Goal: Information Seeking & Learning: Learn about a topic

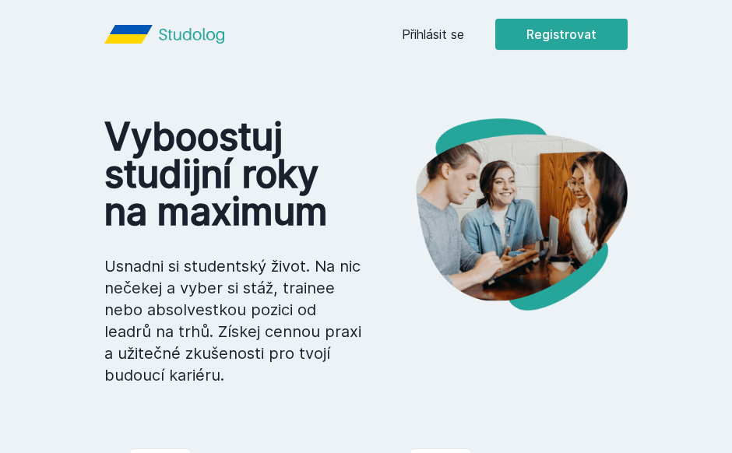
click at [438, 30] on link "Přihlásit se" at bounding box center [433, 34] width 62 height 19
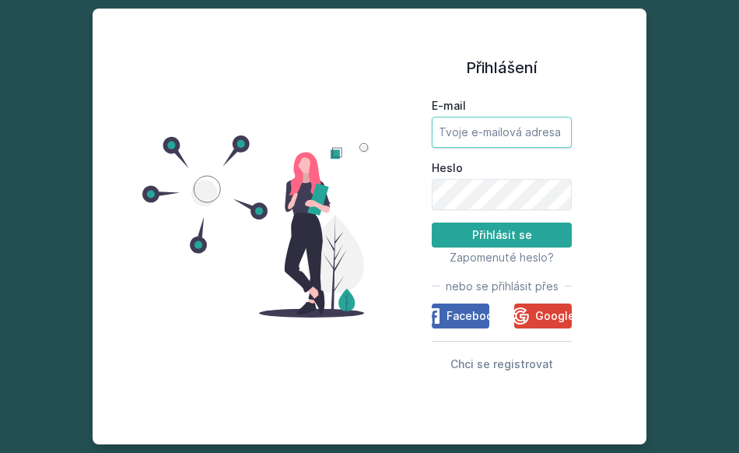
click at [477, 130] on input "E-mail" at bounding box center [502, 132] width 140 height 31
type input "[EMAIL_ADDRESS][DOMAIN_NAME]"
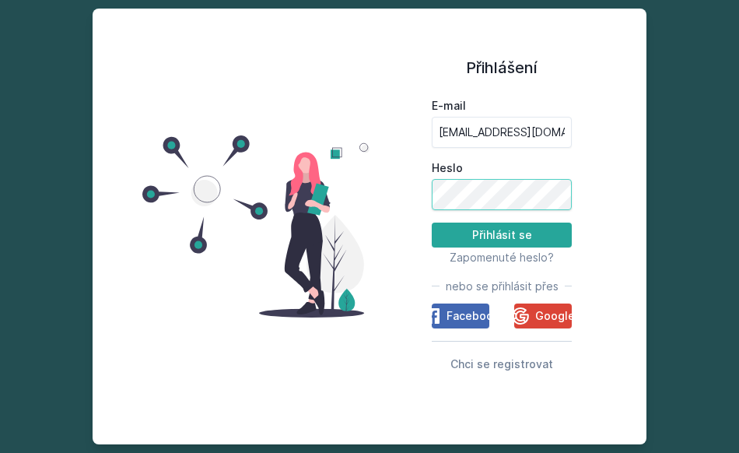
click at [432, 223] on button "Přihlásit se" at bounding box center [502, 235] width 140 height 25
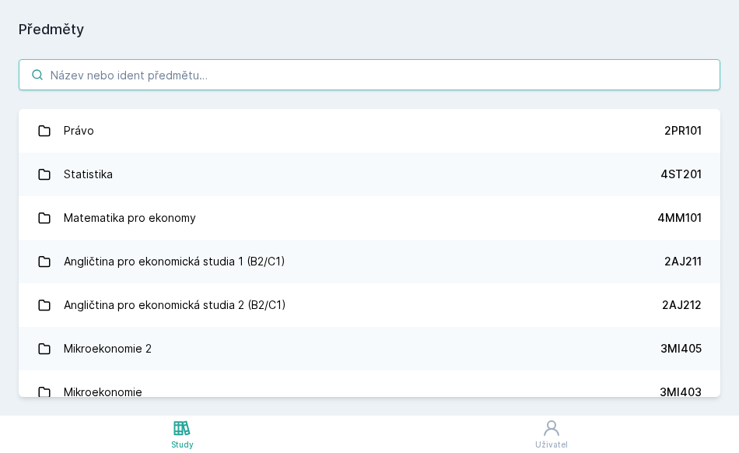
click at [139, 73] on input "search" at bounding box center [370, 74] width 702 height 31
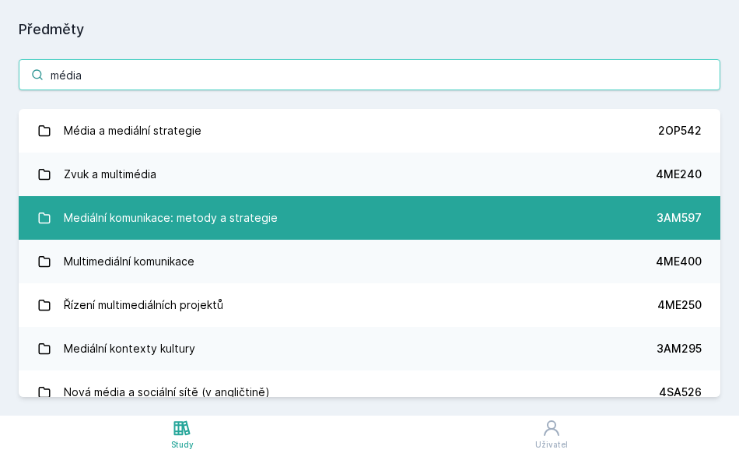
type input "média"
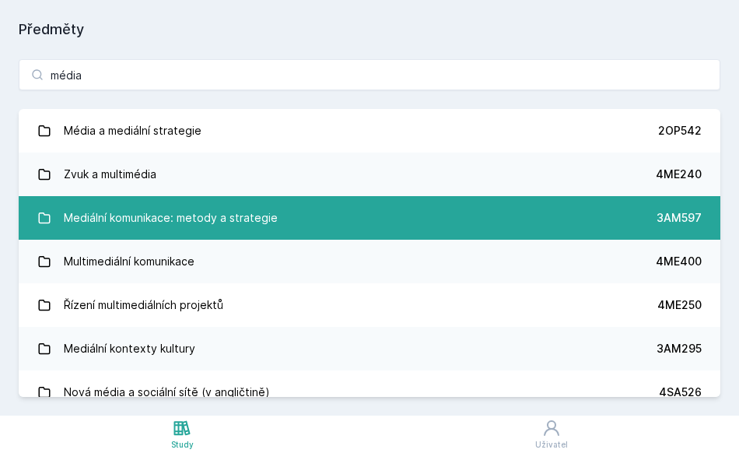
click at [160, 212] on div "Mediální komunikace: metody a strategie" at bounding box center [171, 217] width 214 height 31
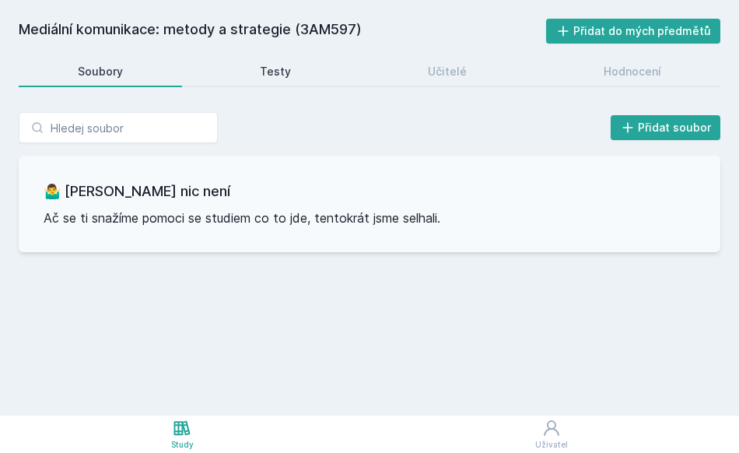
click at [295, 68] on link "Testy" at bounding box center [275, 71] width 149 height 31
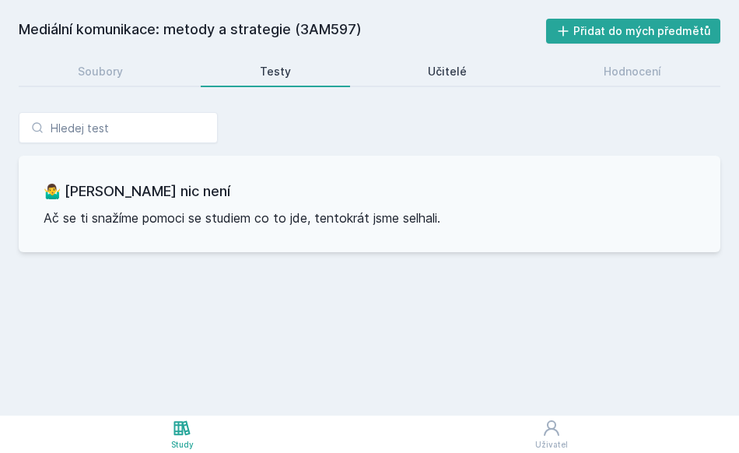
click at [440, 71] on div "Učitelé" at bounding box center [447, 72] width 39 height 16
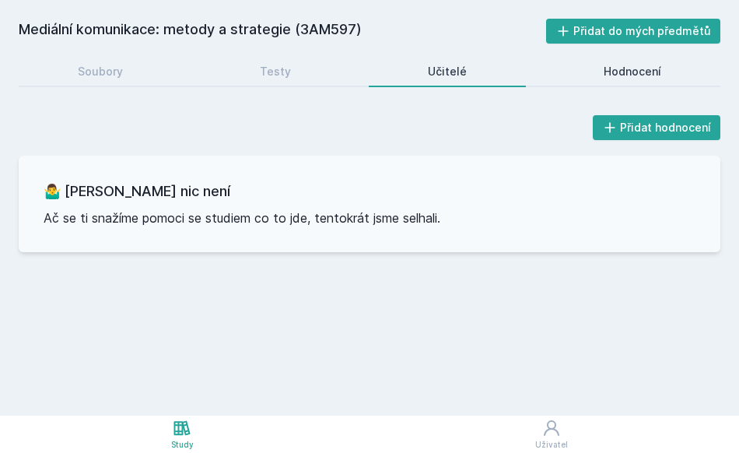
click at [612, 70] on div "Hodnocení" at bounding box center [633, 72] width 58 height 16
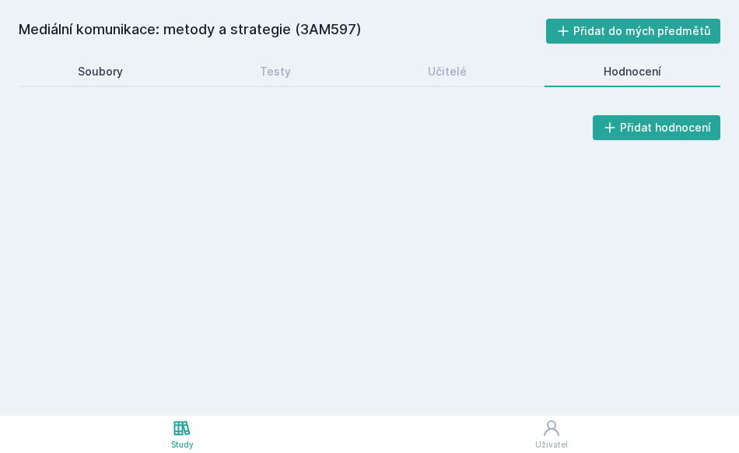
click at [115, 76] on div "Soubory" at bounding box center [100, 72] width 45 height 16
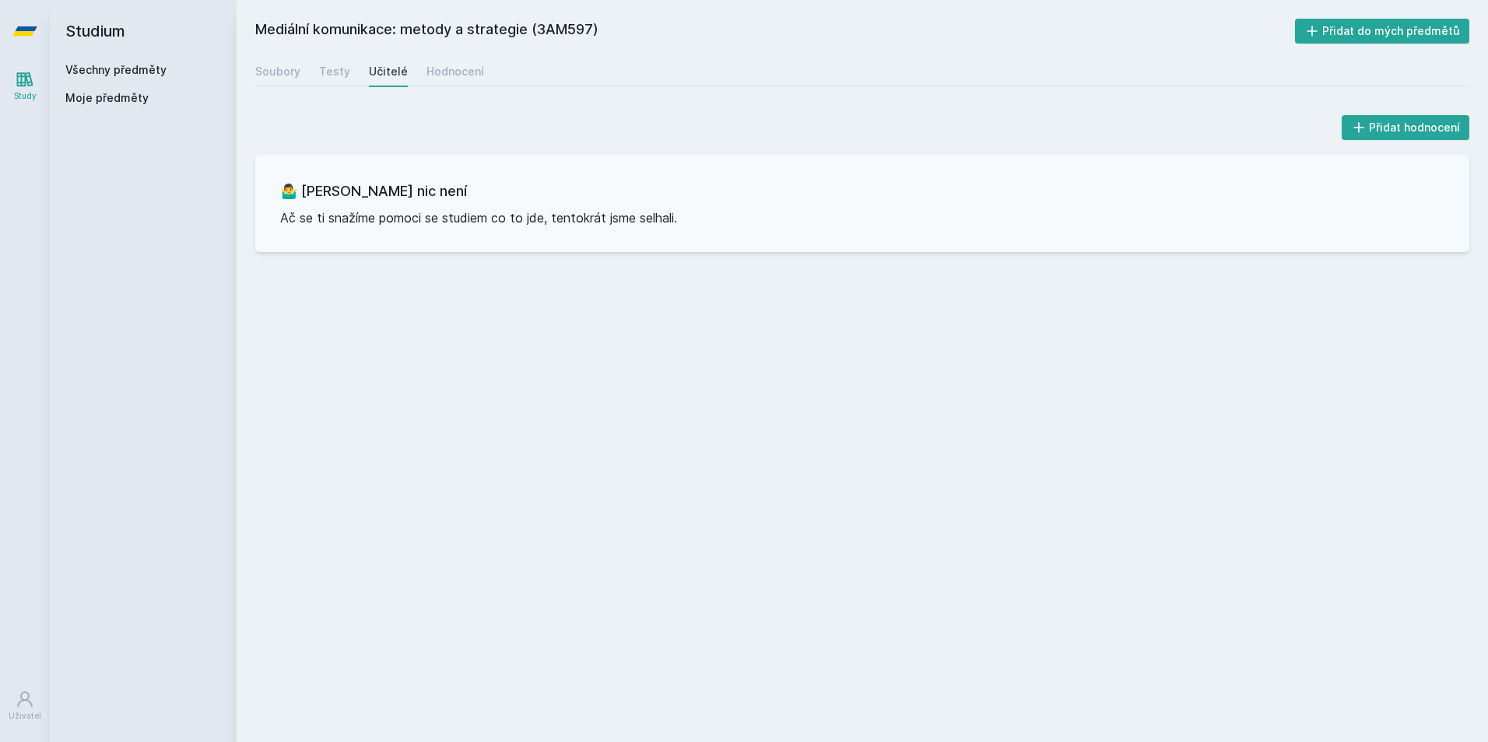
click at [128, 73] on link "Všechny předměty" at bounding box center [115, 69] width 101 height 13
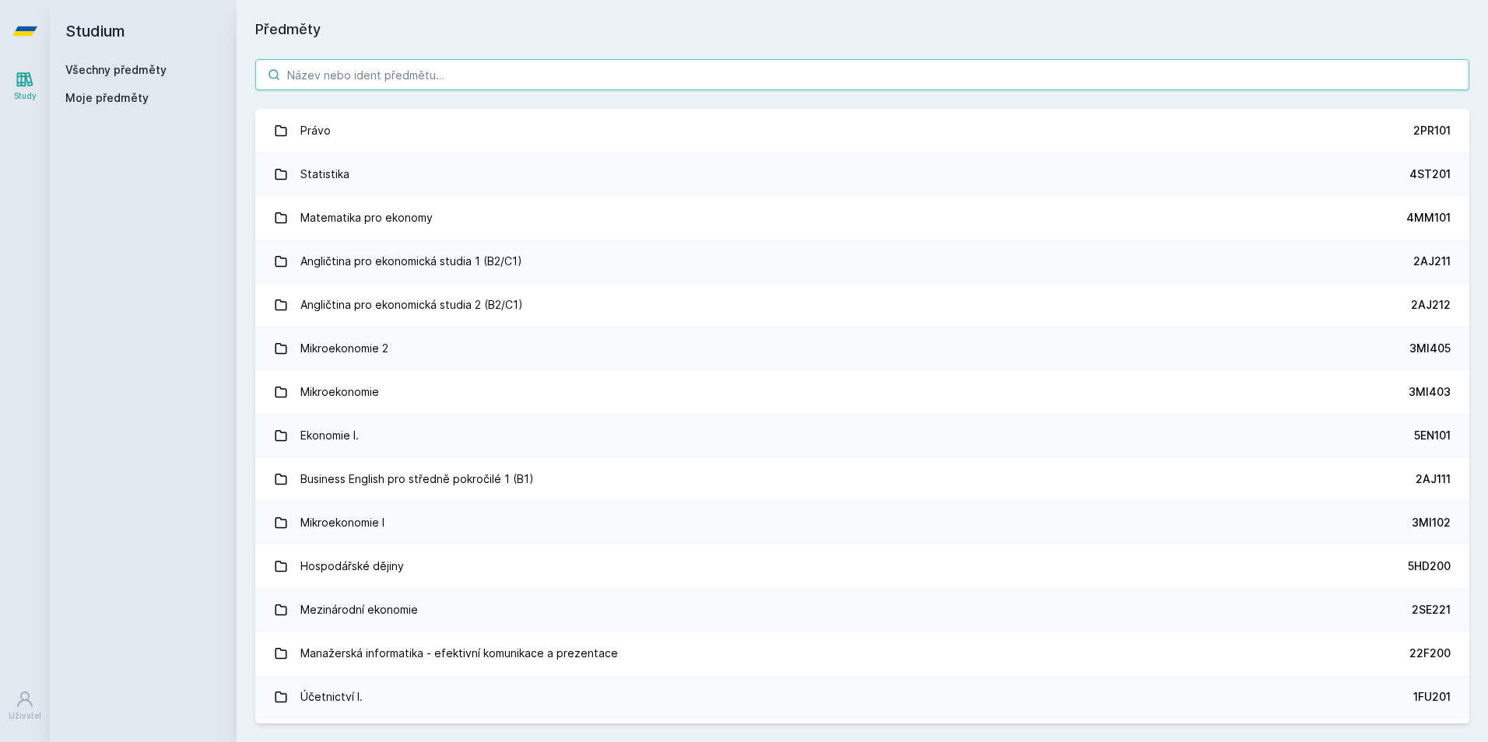
click at [363, 72] on input "search" at bounding box center [862, 74] width 1214 height 31
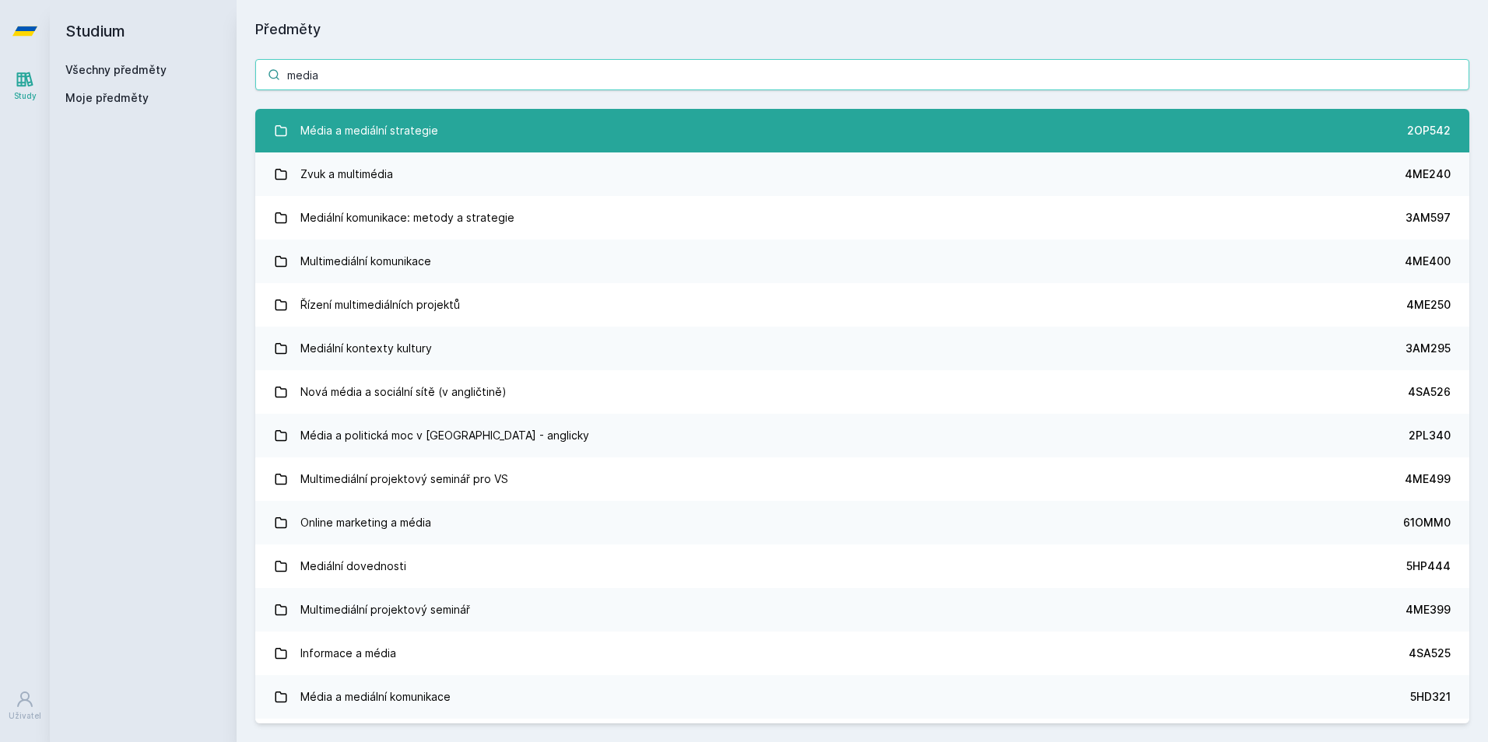
type input "media"
click at [417, 134] on div "Média a mediální strategie" at bounding box center [369, 130] width 138 height 31
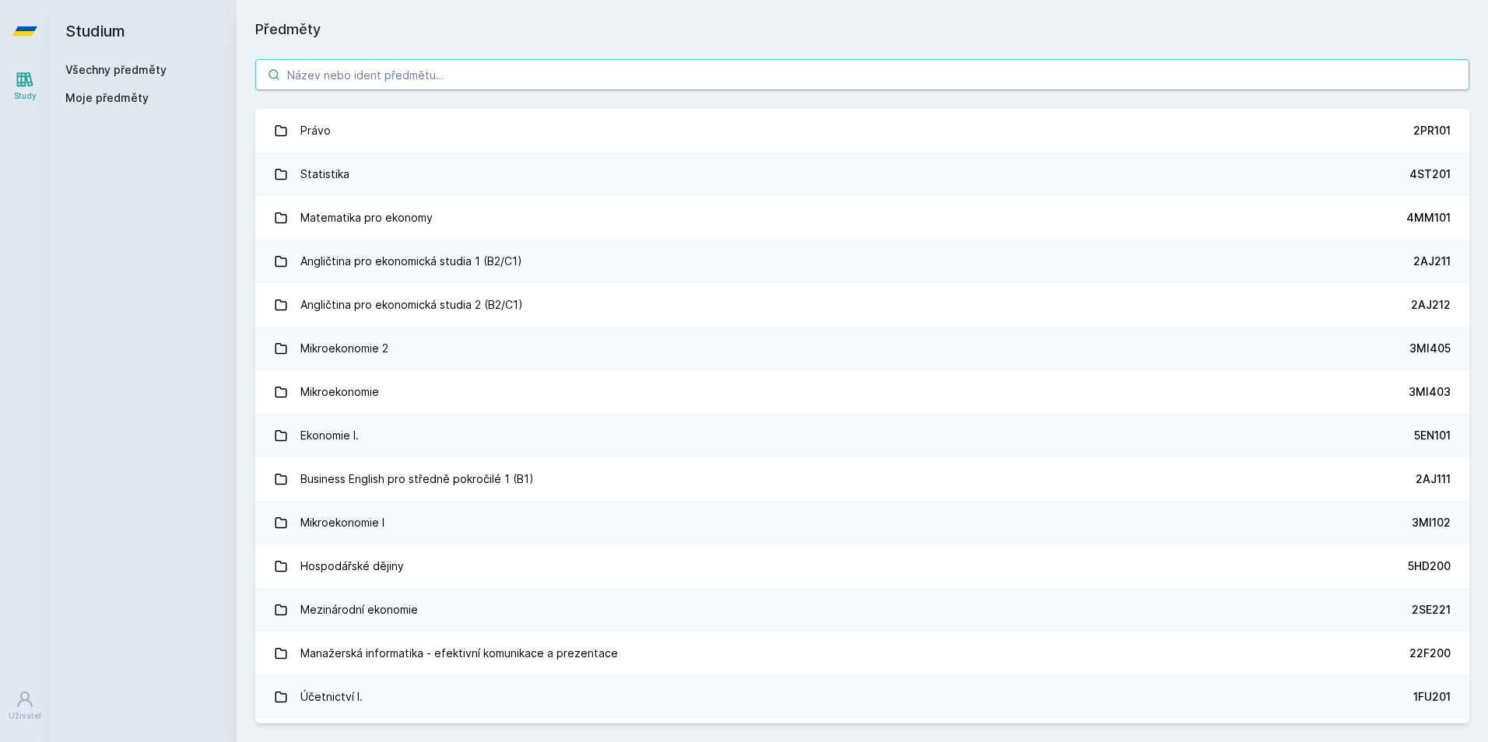
click at [386, 77] on input "search" at bounding box center [862, 74] width 1214 height 31
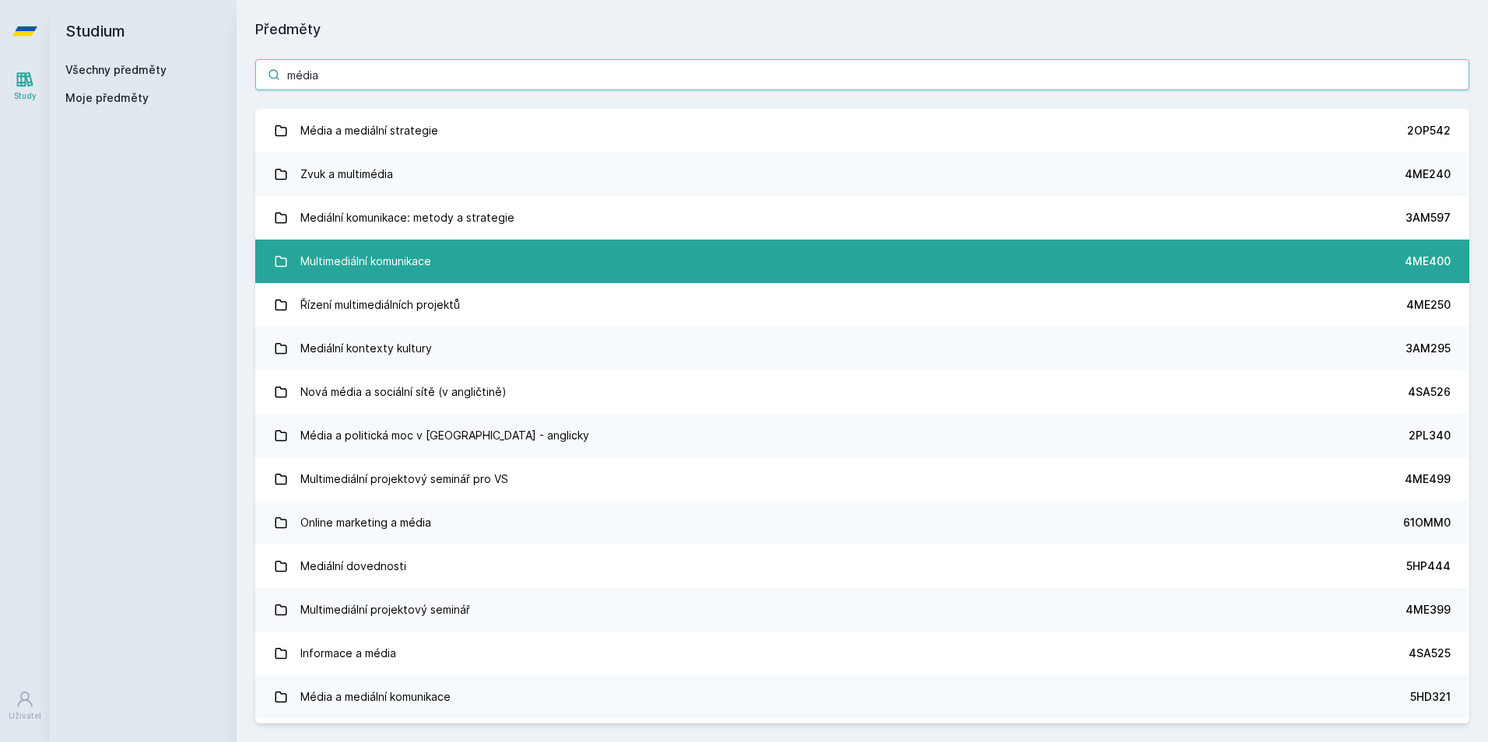
type input "média"
click at [462, 260] on link "Multimediální komunikace 4ME400" at bounding box center [862, 262] width 1214 height 44
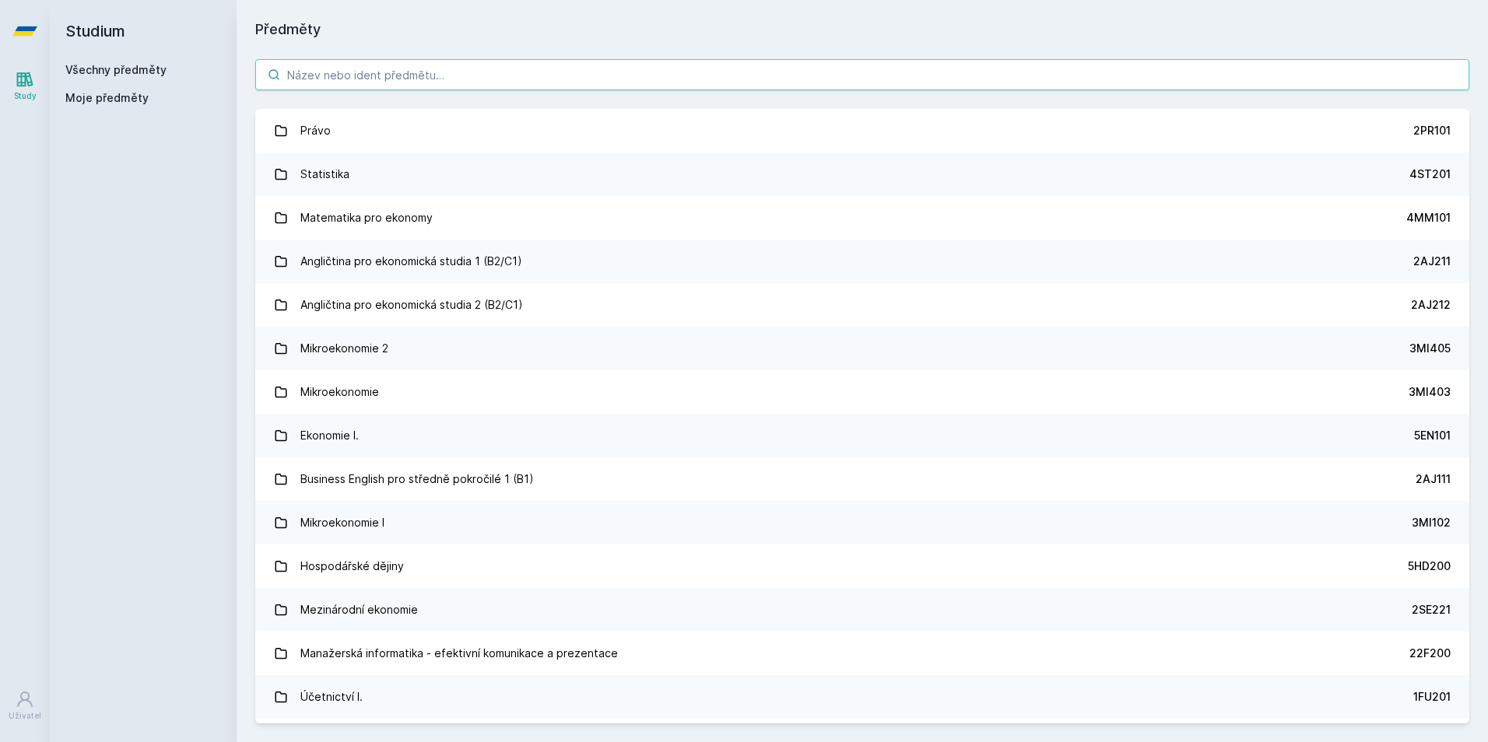
click at [434, 72] on input "search" at bounding box center [862, 74] width 1214 height 31
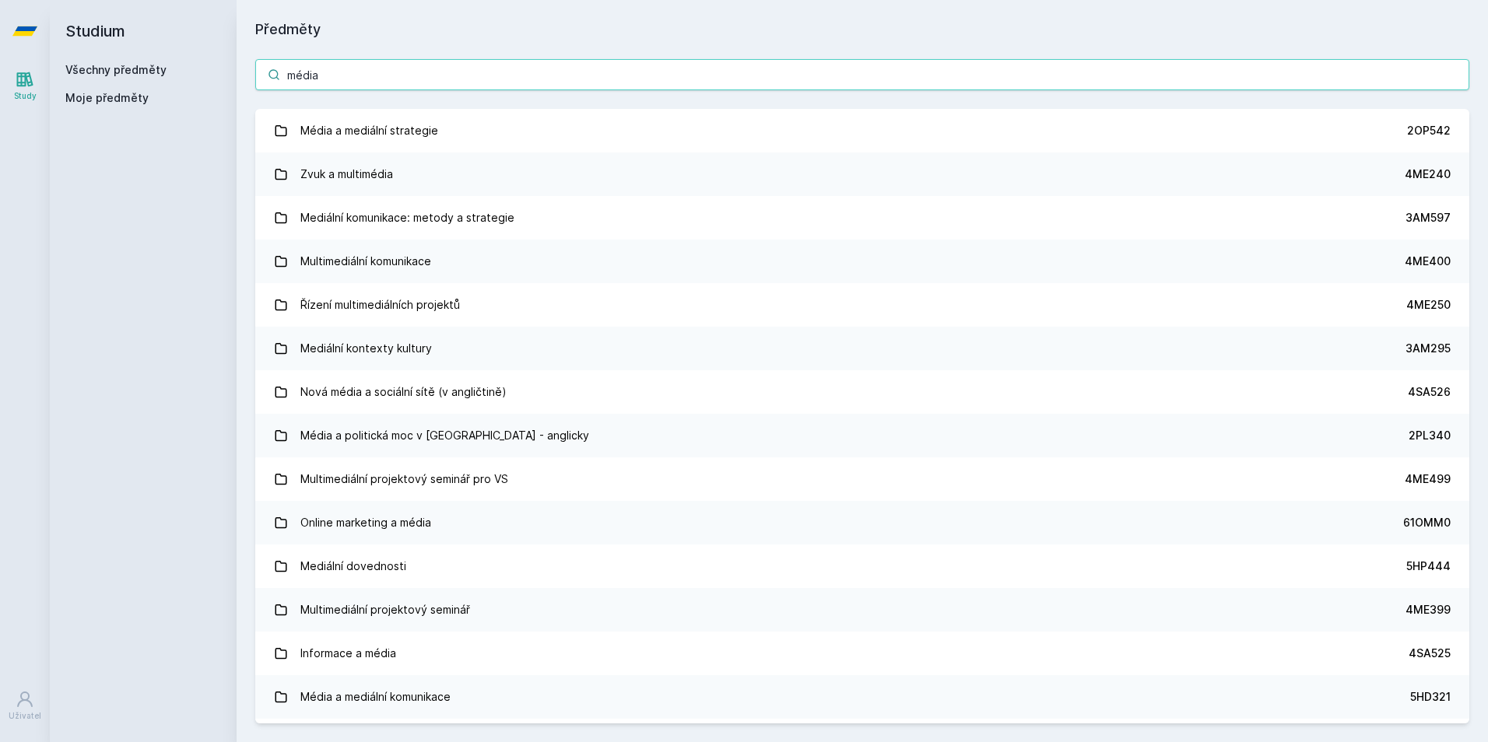
type input "média"
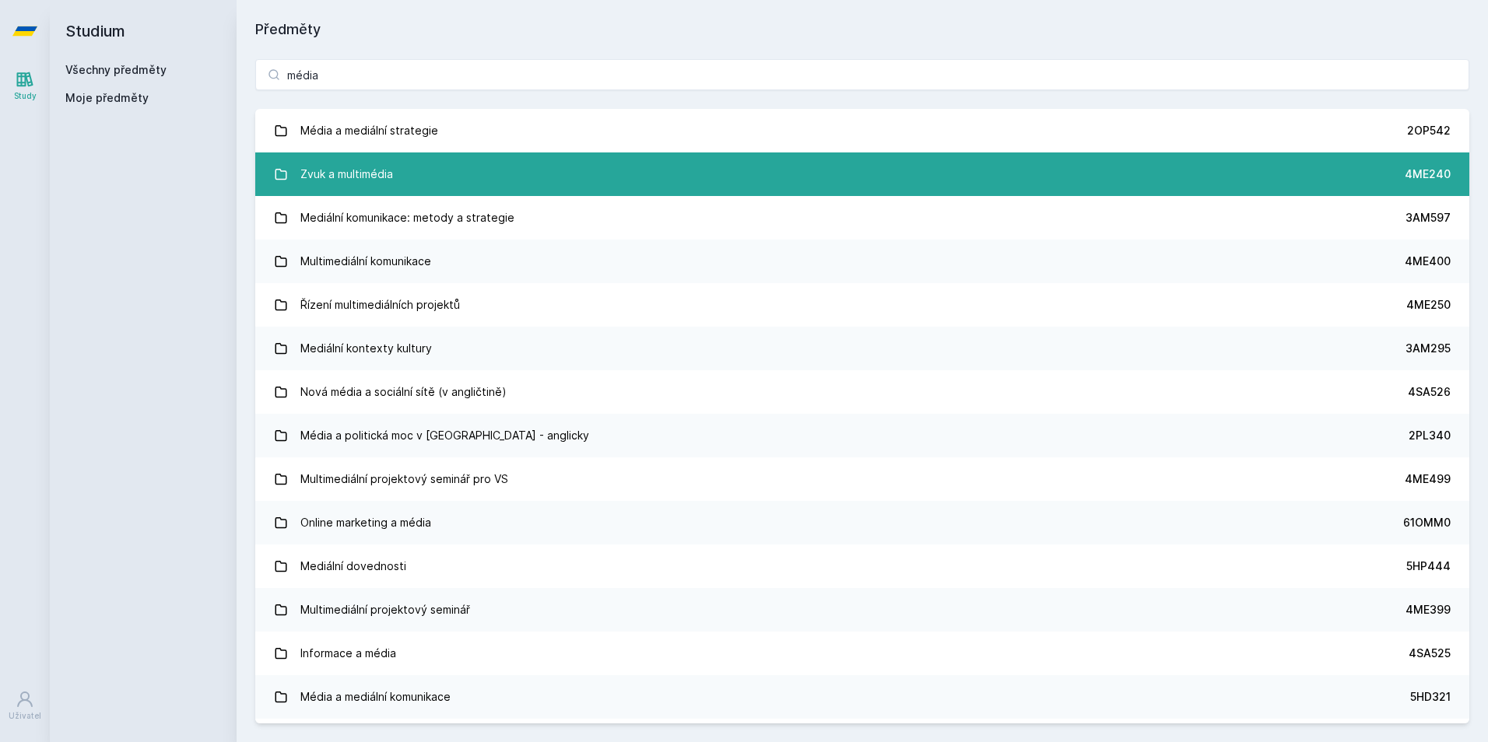
click at [398, 177] on link "Zvuk a multimédia 4ME240" at bounding box center [862, 175] width 1214 height 44
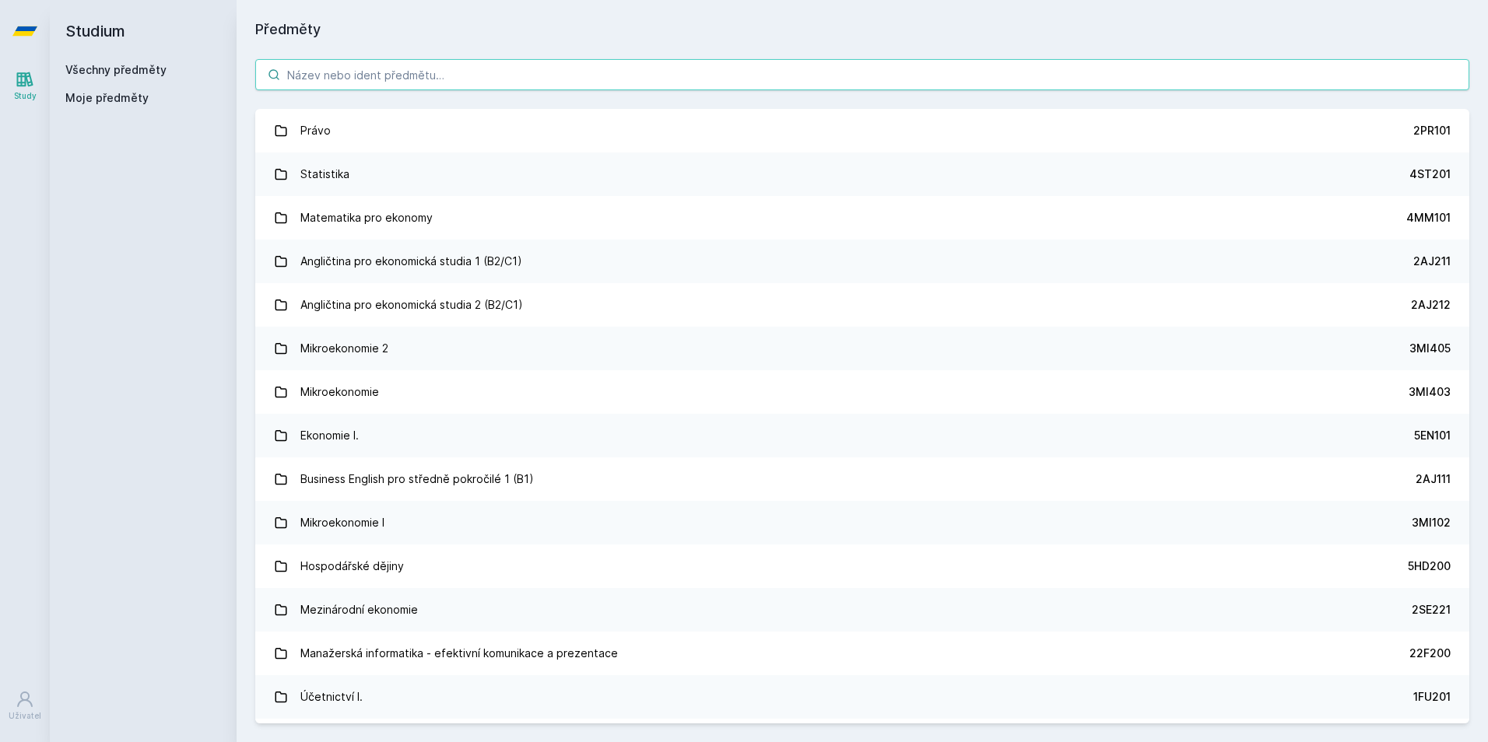
click at [347, 74] on input "search" at bounding box center [862, 74] width 1214 height 31
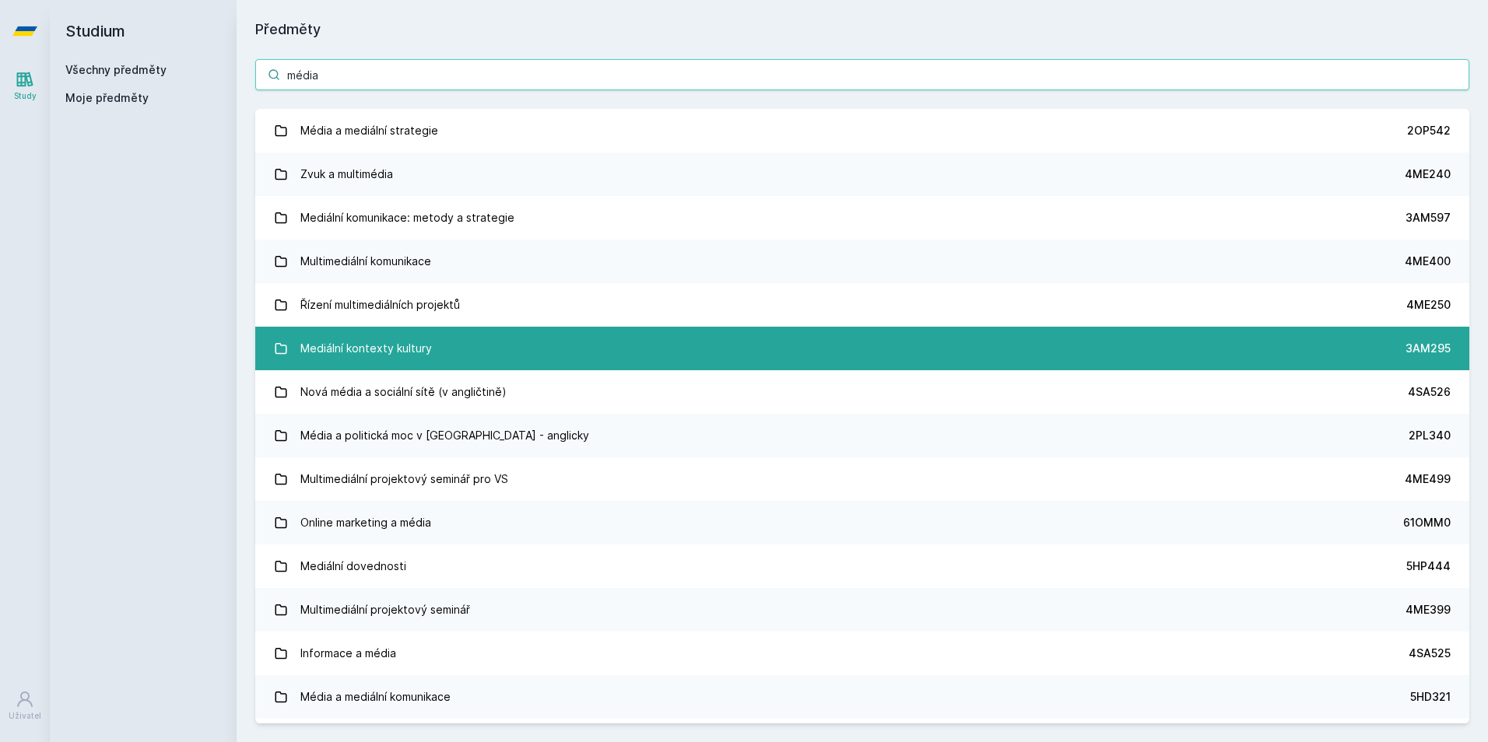
type input "média"
click at [423, 354] on div "Mediální kontexty kultury" at bounding box center [366, 348] width 132 height 31
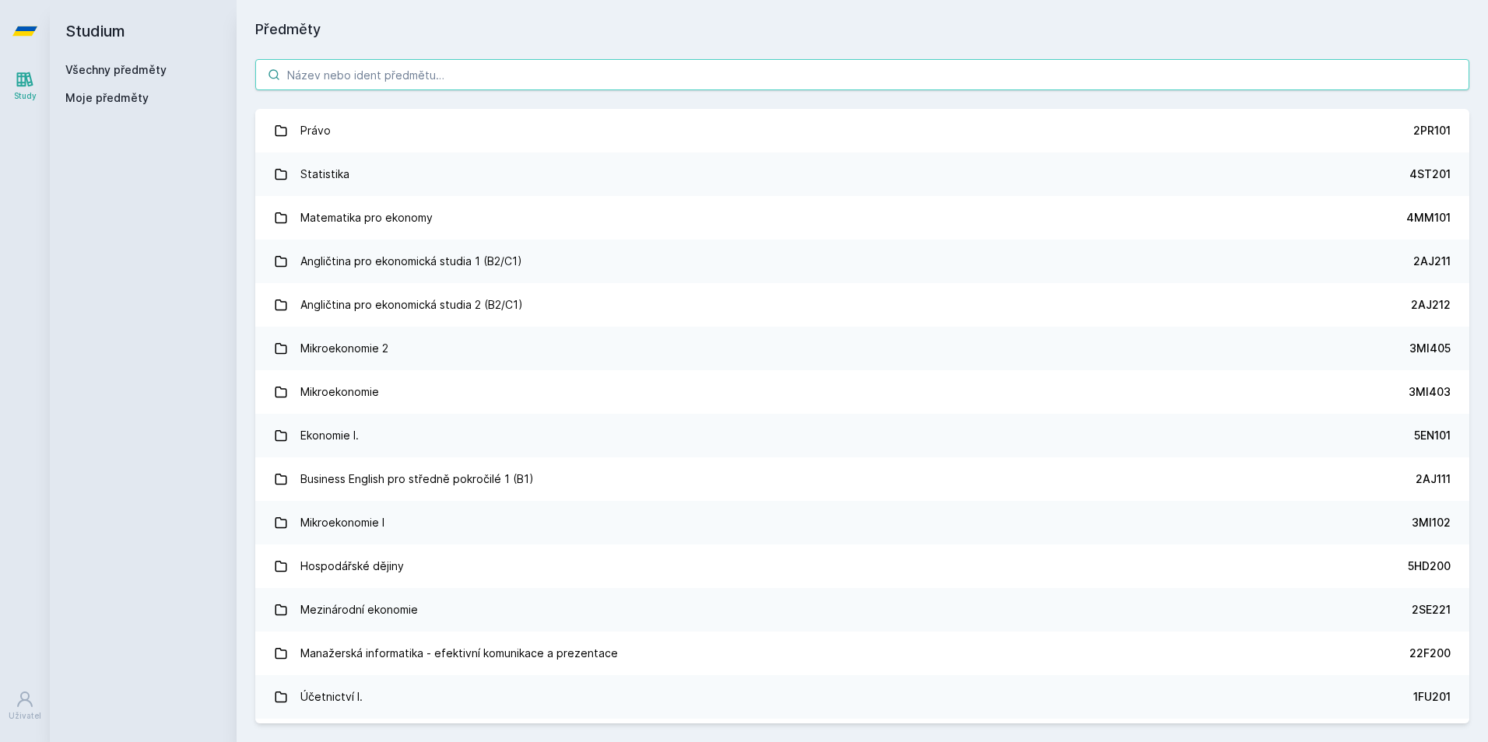
drag, startPoint x: 423, startPoint y: 61, endPoint x: 423, endPoint y: 72, distance: 10.9
click at [423, 63] on input "search" at bounding box center [862, 74] width 1214 height 31
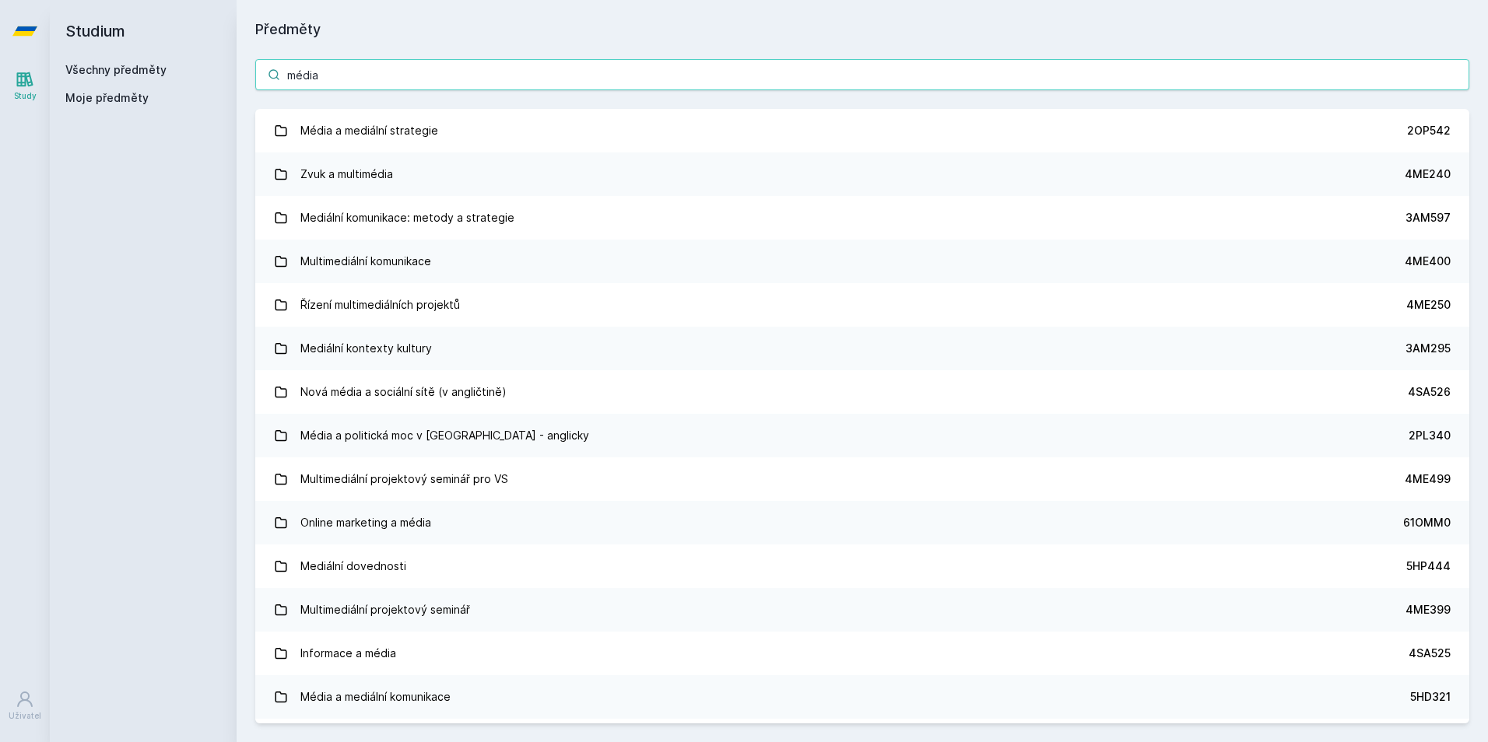
type input "média"
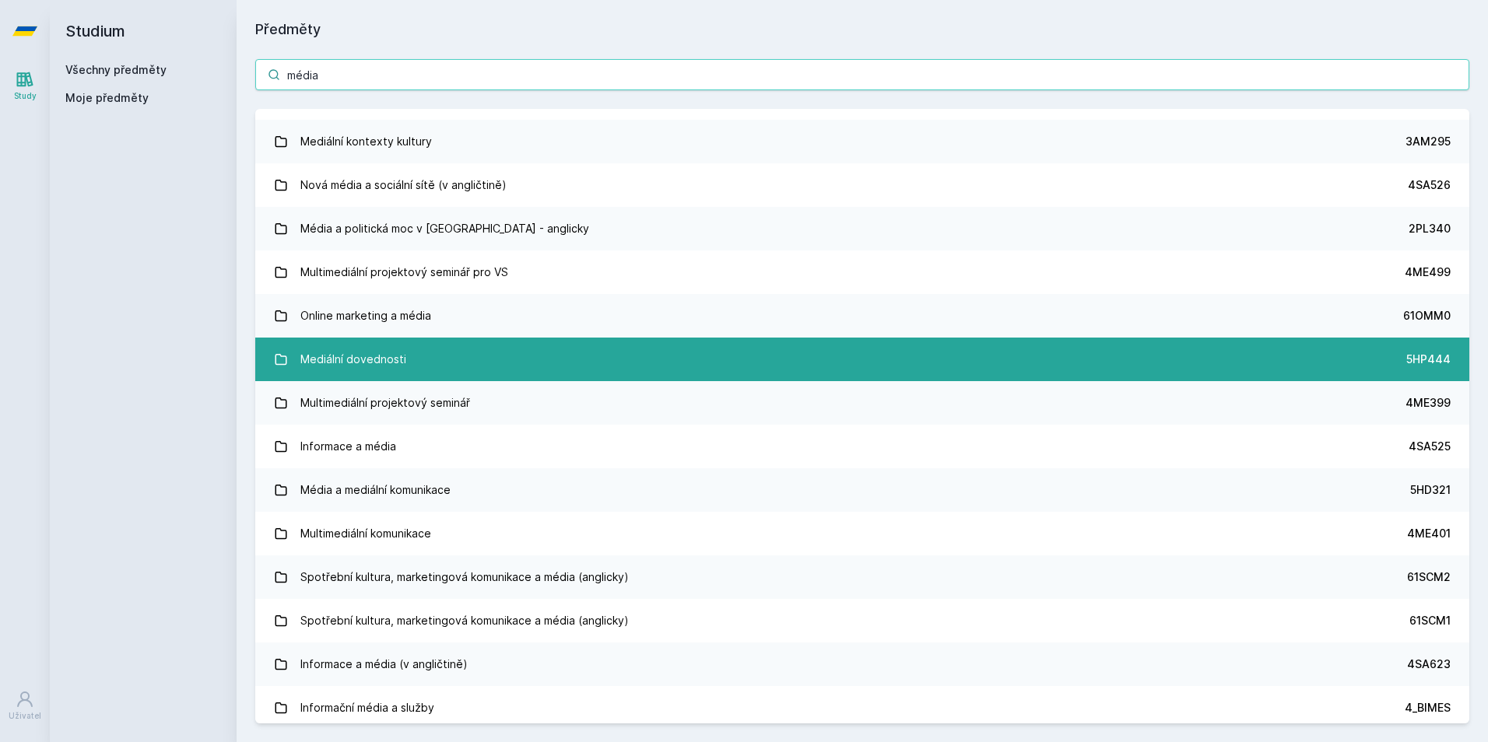
scroll to position [233, 0]
